Goal: Information Seeking & Learning: Learn about a topic

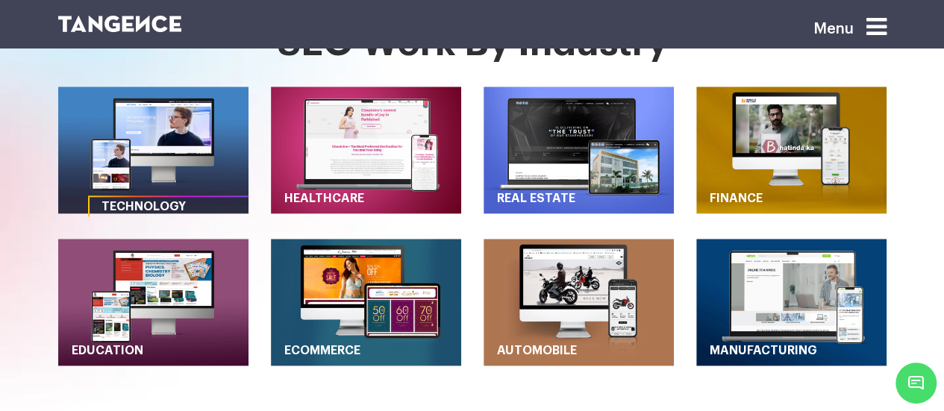
scroll to position [746, 0]
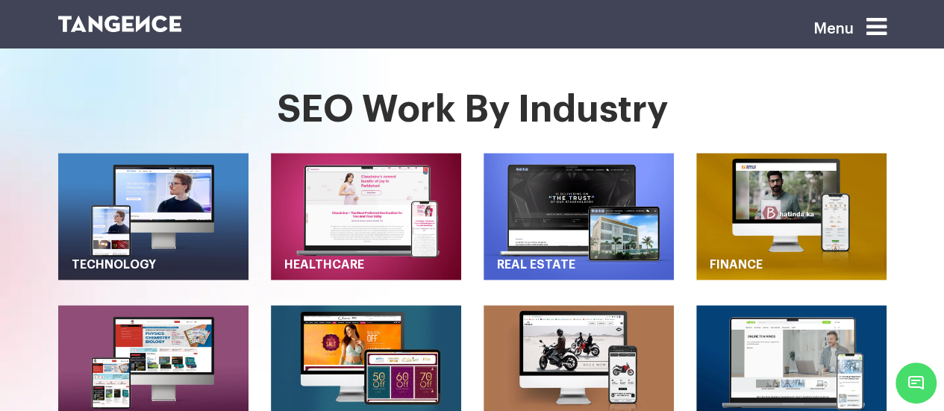
click at [596, 305] on img "button" at bounding box center [579, 368] width 190 height 127
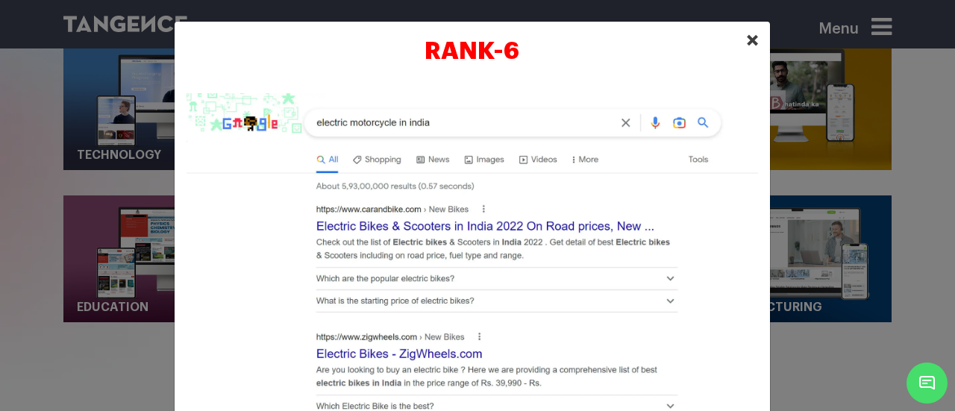
click at [752, 38] on span "×" at bounding box center [752, 40] width 13 height 22
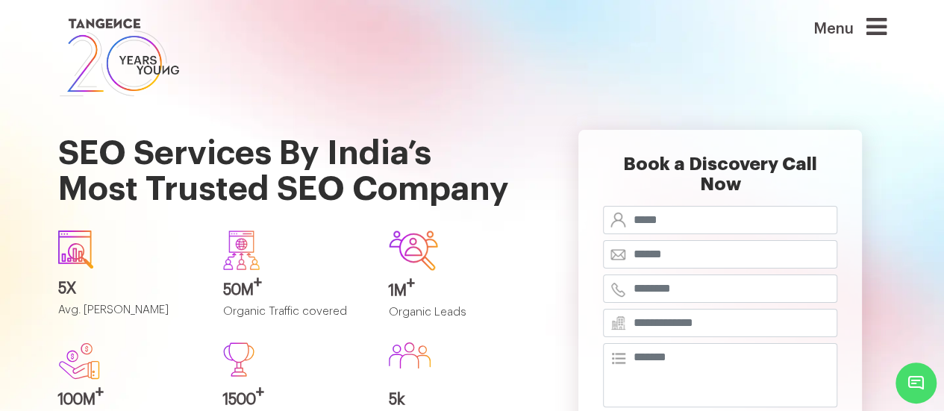
click at [881, 25] on icon at bounding box center [876, 27] width 20 height 24
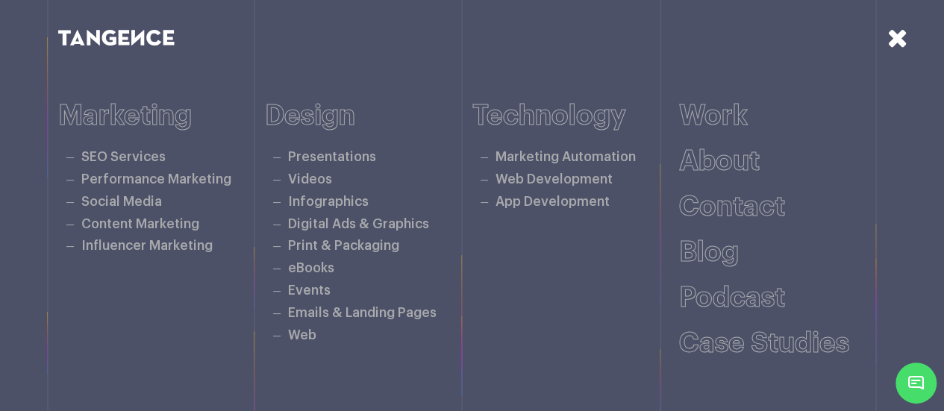
click at [900, 37] on icon at bounding box center [897, 38] width 21 height 26
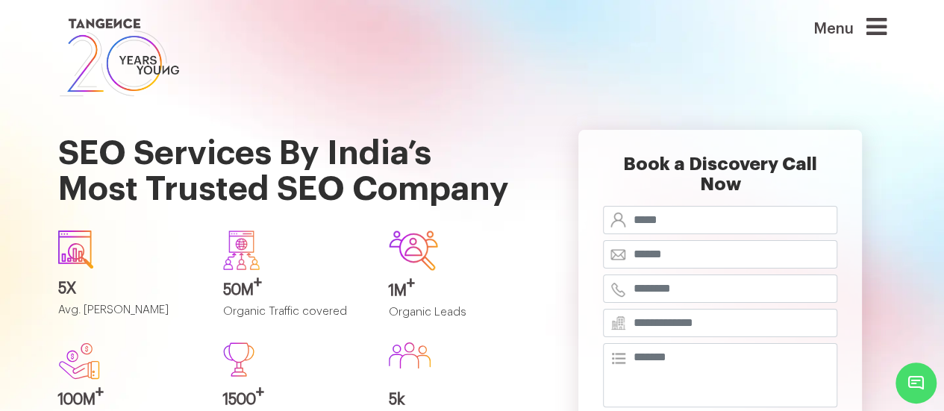
click at [882, 28] on icon at bounding box center [876, 27] width 20 height 24
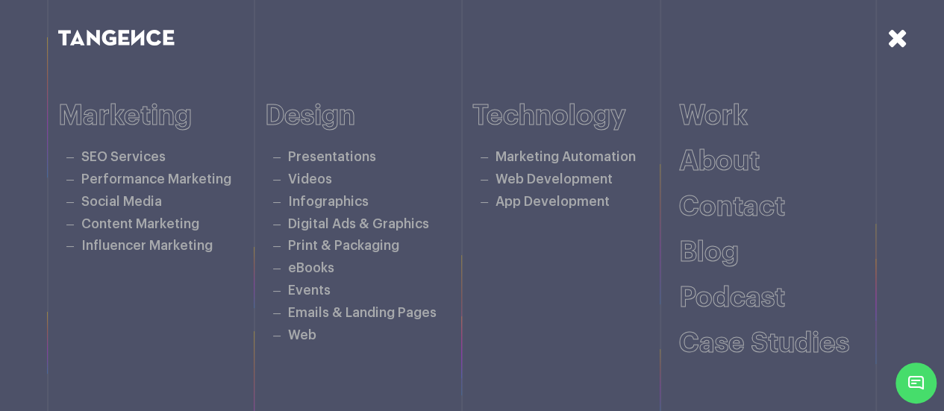
click at [893, 35] on icon at bounding box center [897, 38] width 21 height 26
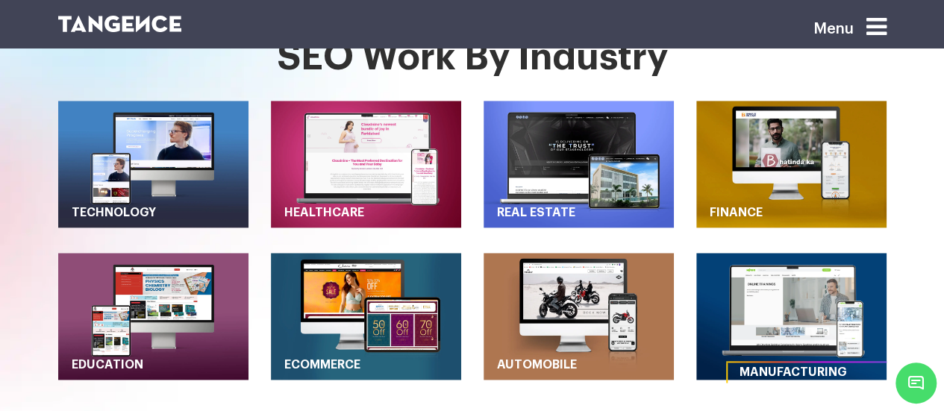
scroll to position [784, 0]
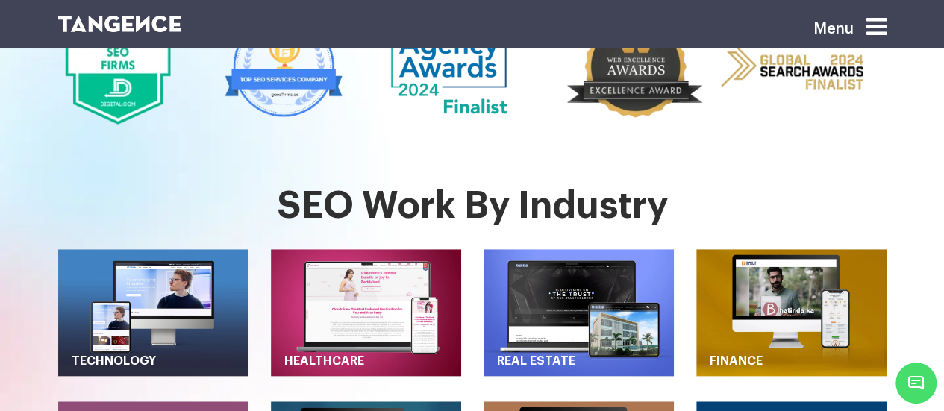
scroll to position [597, 0]
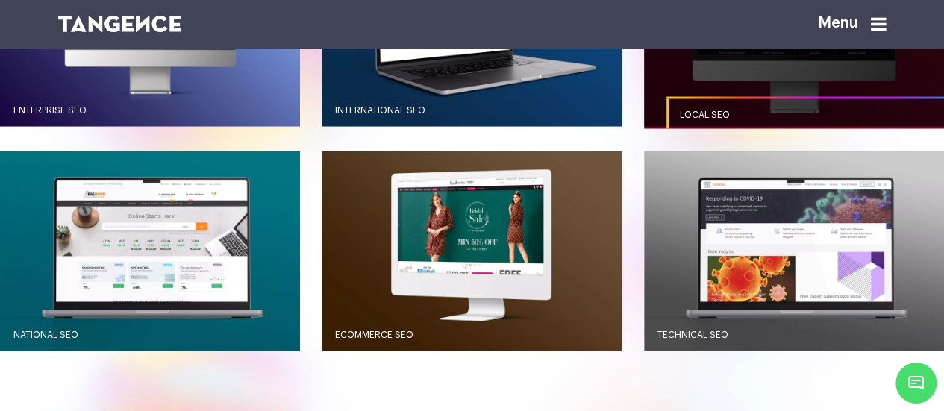
scroll to position [1418, 0]
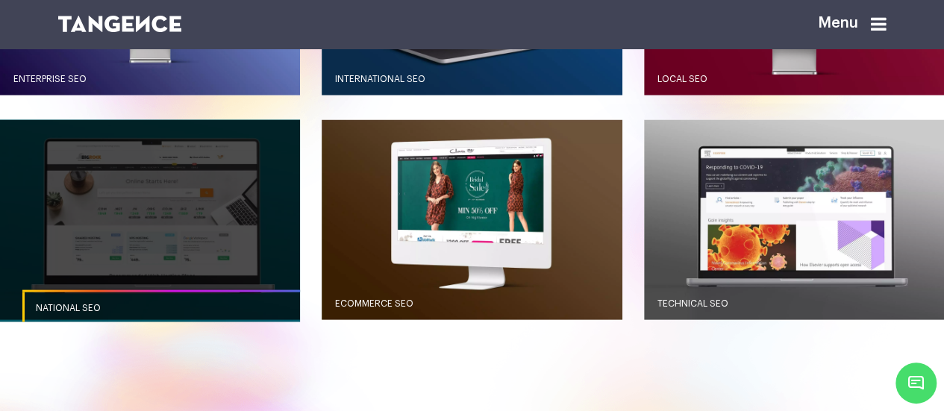
click at [172, 253] on link "button" at bounding box center [150, 220] width 300 height 200
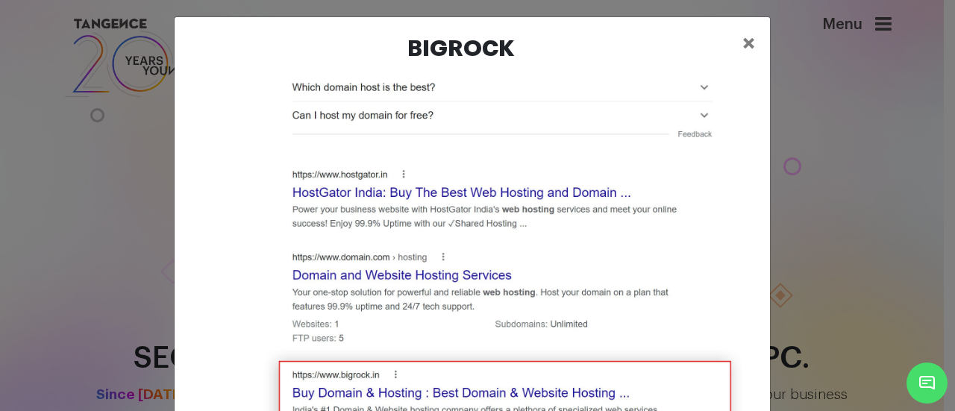
scroll to position [895, 0]
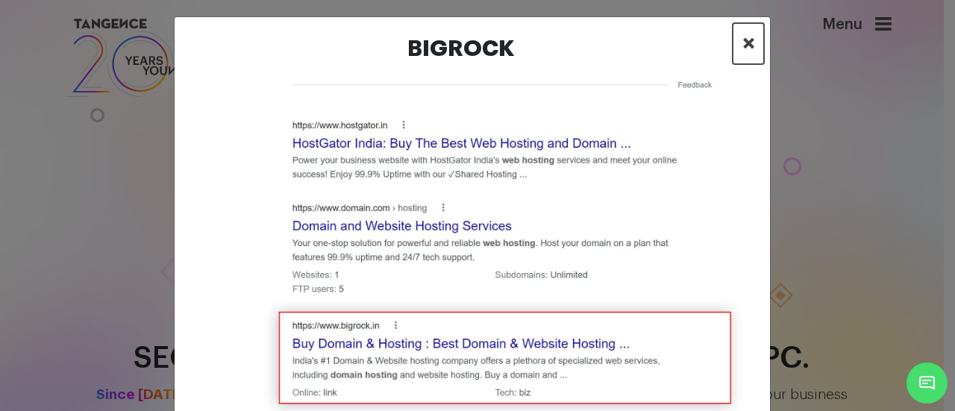
click at [742, 46] on span "×" at bounding box center [748, 43] width 13 height 22
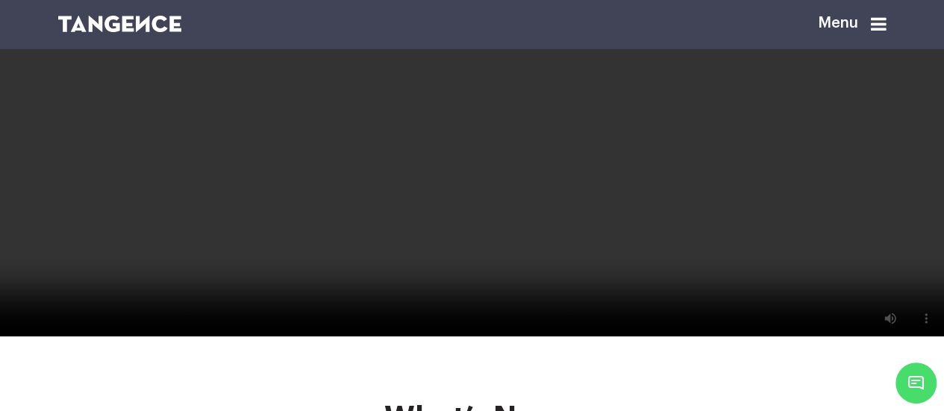
scroll to position [2265, 0]
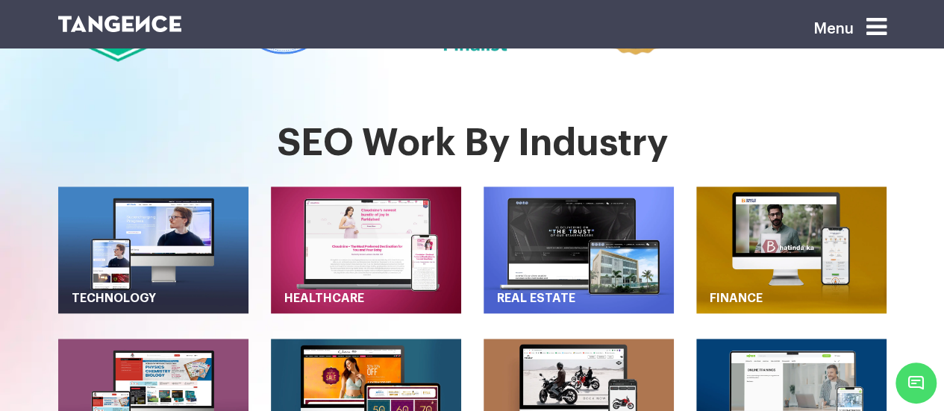
scroll to position [821, 0]
